Goal: Find specific page/section: Find specific page/section

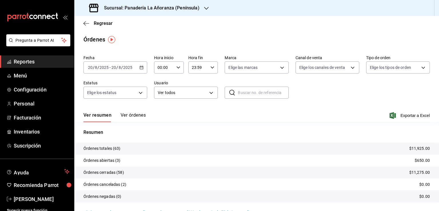
click at [25, 63] on span "Reportes" at bounding box center [42, 62] width 56 height 8
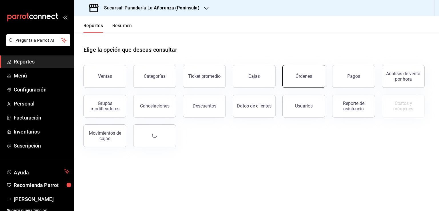
click at [299, 76] on div "Órdenes" at bounding box center [304, 76] width 17 height 5
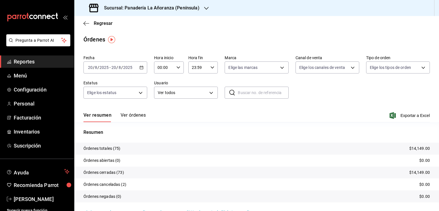
click at [201, 8] on div "Sucursal: Panadería La Añoranza (Península)" at bounding box center [145, 8] width 132 height 16
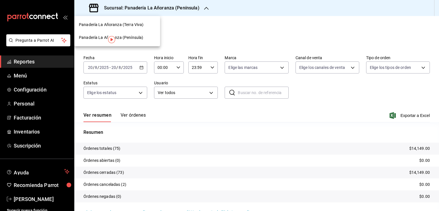
click at [135, 27] on span "Panadería La Añoranza (Terra Viva)" at bounding box center [111, 25] width 65 height 6
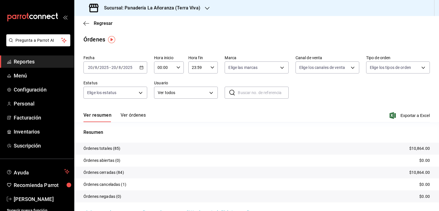
click at [29, 64] on span "Reportes" at bounding box center [42, 62] width 56 height 8
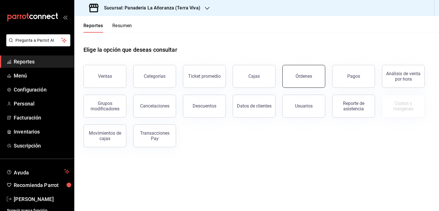
click at [301, 77] on div "Órdenes" at bounding box center [304, 76] width 17 height 5
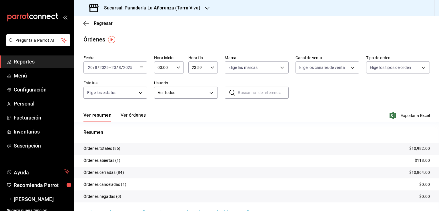
click at [205, 8] on icon "button" at bounding box center [207, 8] width 5 height 5
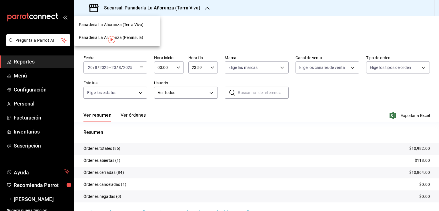
click at [135, 38] on span "Panadería La Añoranza (Península)" at bounding box center [111, 38] width 64 height 6
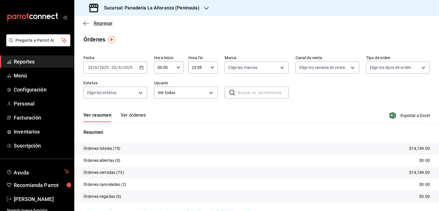
click at [86, 23] on icon "button" at bounding box center [87, 23] width 6 height 5
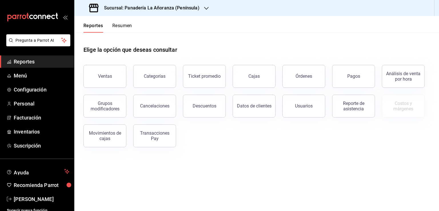
click at [124, 27] on button "Resumen" at bounding box center [122, 28] width 20 height 10
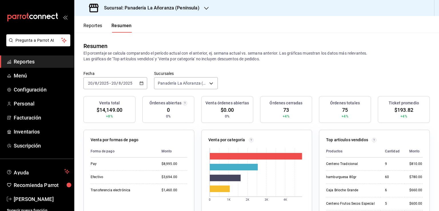
click at [33, 62] on span "Reportes" at bounding box center [42, 62] width 56 height 8
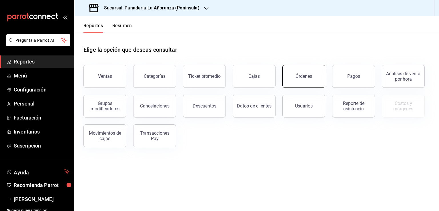
click at [310, 83] on button "Órdenes" at bounding box center [304, 76] width 43 height 23
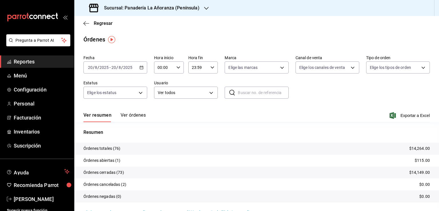
click at [33, 61] on span "Reportes" at bounding box center [42, 62] width 56 height 8
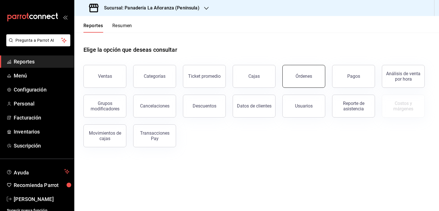
click at [311, 76] on div "Órdenes" at bounding box center [304, 76] width 17 height 5
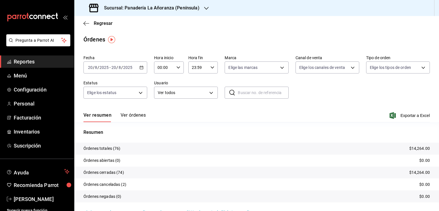
click at [184, 9] on h3 "Sucursal: Panadería La Añoranza (Península)" at bounding box center [150, 8] width 100 height 7
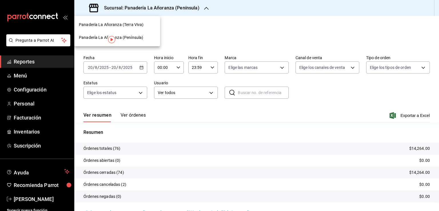
click at [128, 24] on span "Panadería La Añoranza (Terra Viva)" at bounding box center [111, 25] width 65 height 6
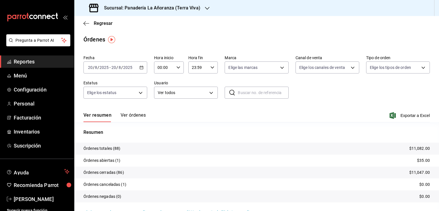
click at [28, 60] on span "Reportes" at bounding box center [42, 62] width 56 height 8
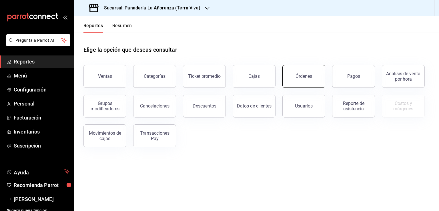
click at [303, 76] on div "Órdenes" at bounding box center [304, 76] width 17 height 5
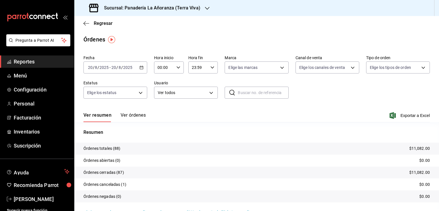
click at [205, 9] on icon "button" at bounding box center [207, 8] width 5 height 5
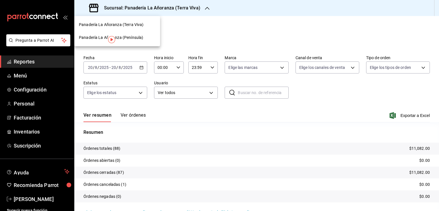
click at [136, 35] on span "Panadería La Añoranza (Península)" at bounding box center [111, 38] width 64 height 6
